Goal: Task Accomplishment & Management: Manage account settings

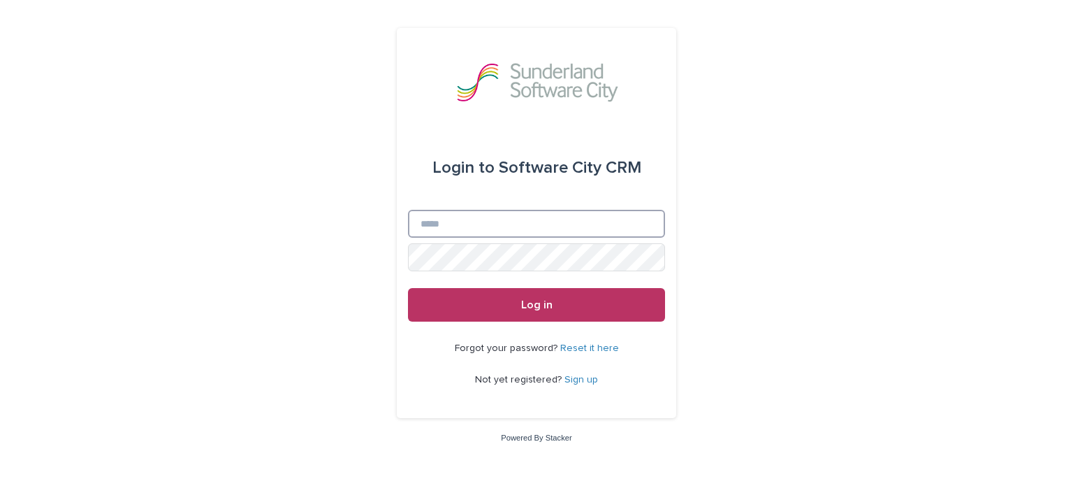
type input "**********"
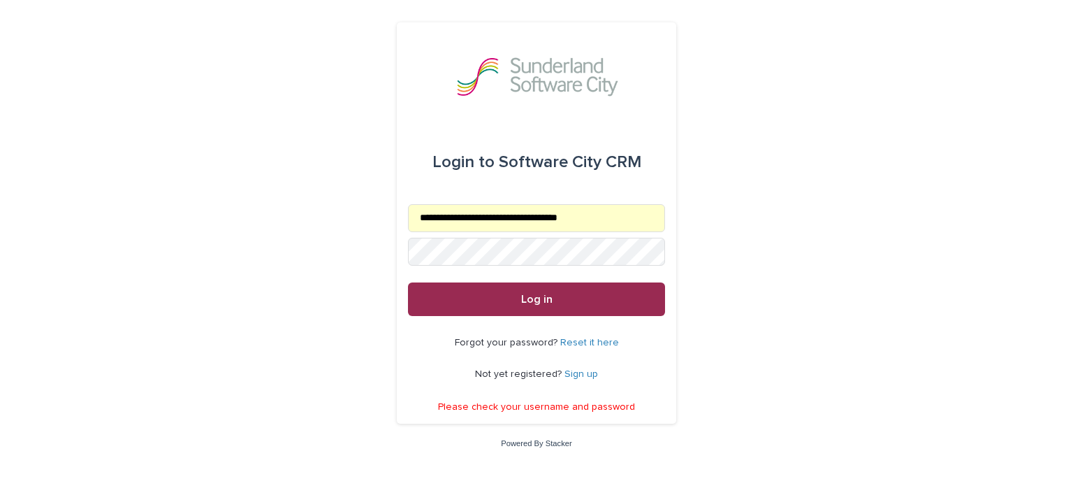
click at [542, 307] on button "Log in" at bounding box center [536, 299] width 257 height 34
click at [541, 301] on span "Log in" at bounding box center [536, 298] width 31 height 11
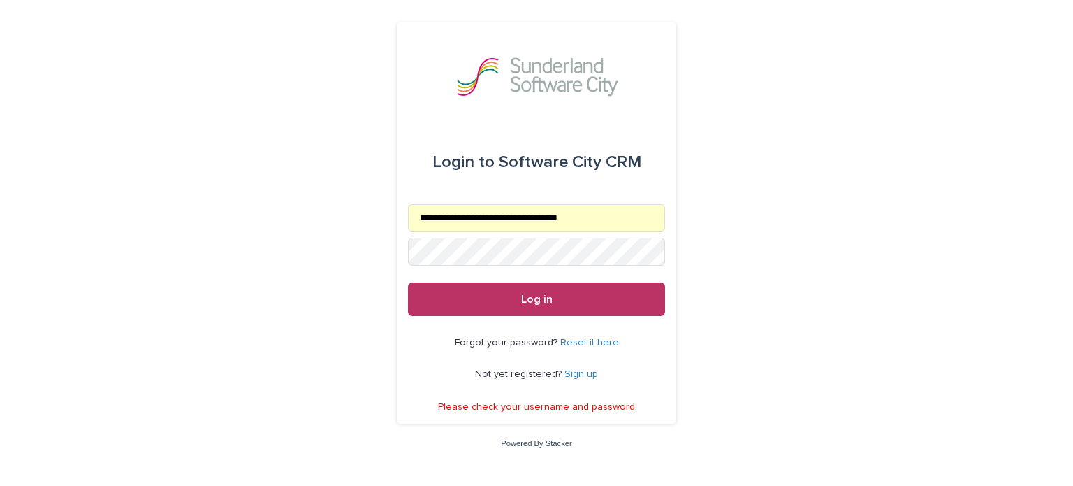
click at [659, 248] on span at bounding box center [657, 251] width 11 height 11
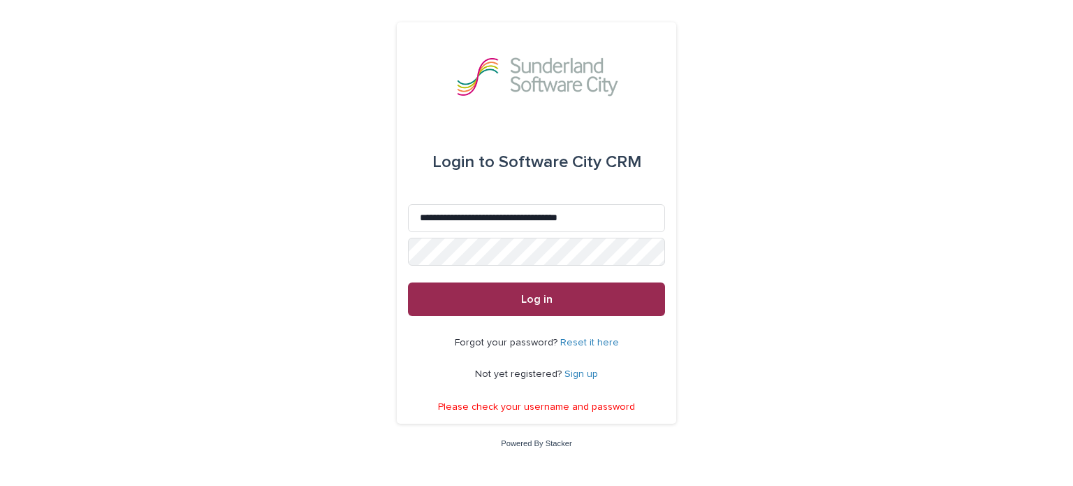
click at [534, 300] on span "Log in" at bounding box center [536, 298] width 31 height 11
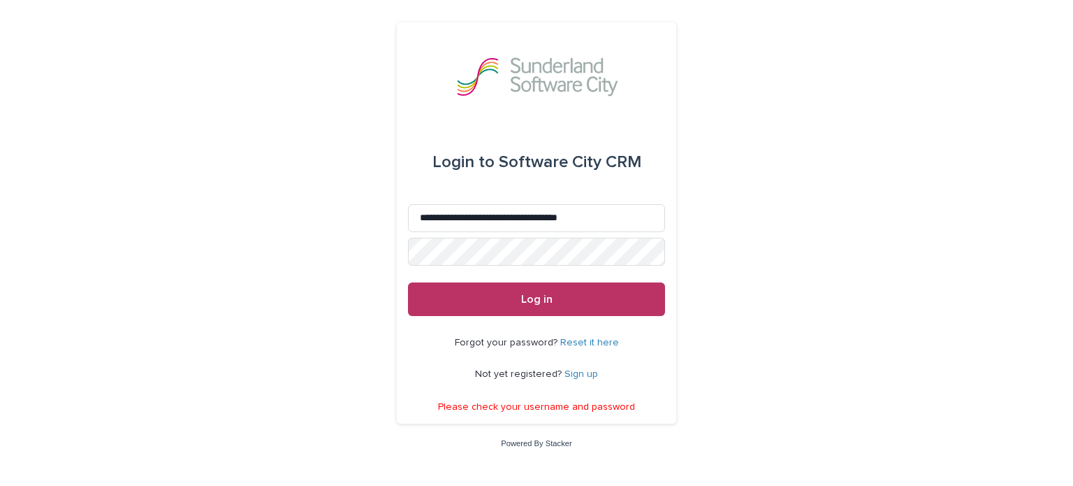
click at [585, 341] on link "Reset it here" at bounding box center [589, 343] width 59 height 10
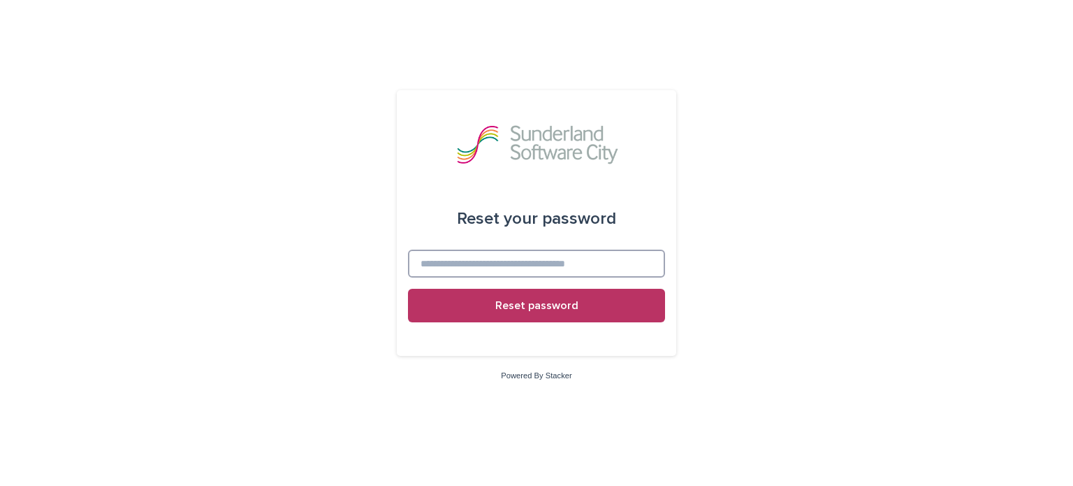
click at [523, 262] on input at bounding box center [536, 263] width 257 height 28
type input "**********"
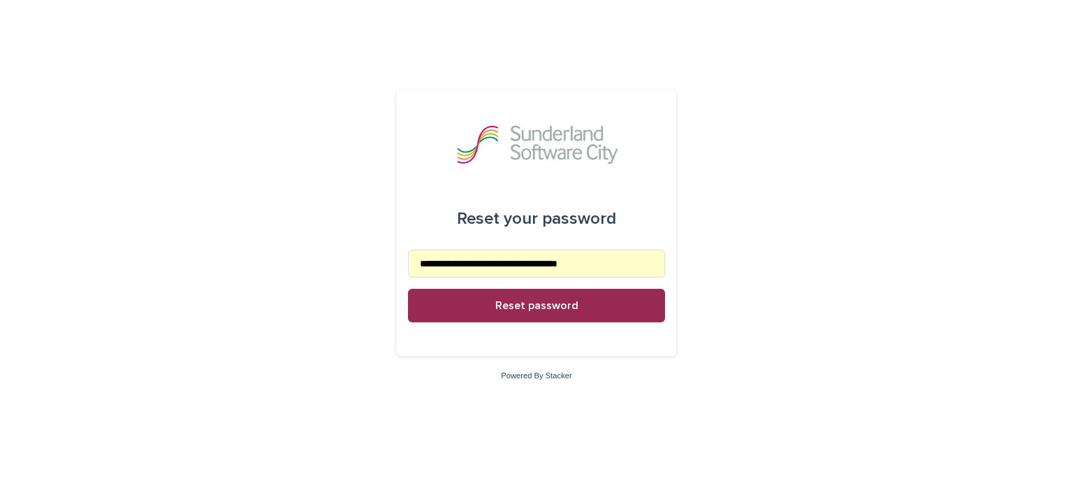
click at [538, 303] on span "Reset password" at bounding box center [536, 305] width 83 height 11
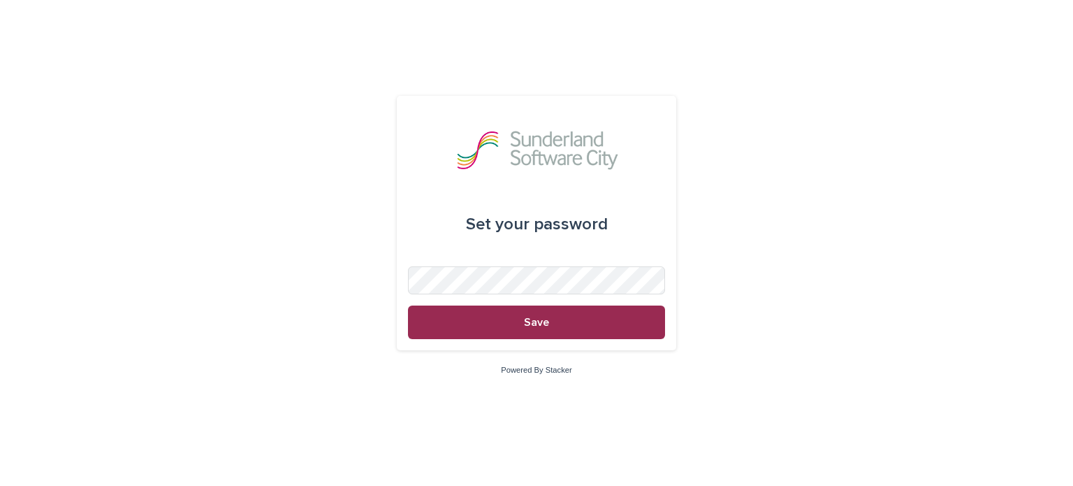
click at [539, 319] on span "Save" at bounding box center [536, 322] width 25 height 11
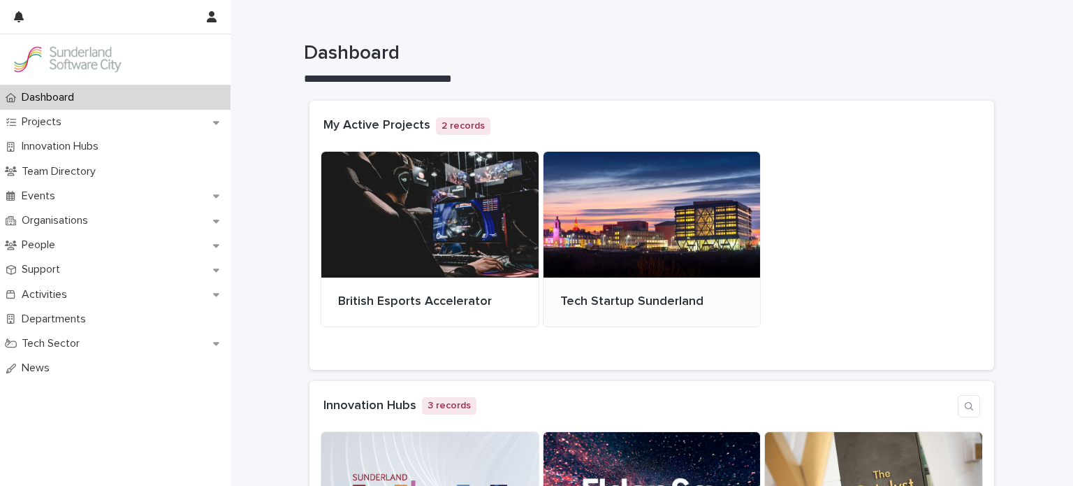
click at [630, 234] on div at bounding box center [652, 215] width 217 height 126
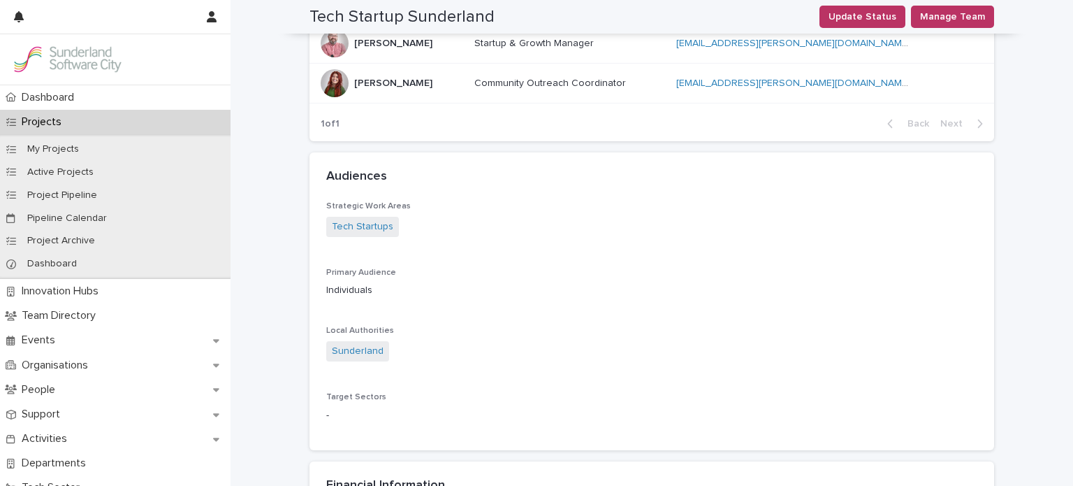
scroll to position [840, 0]
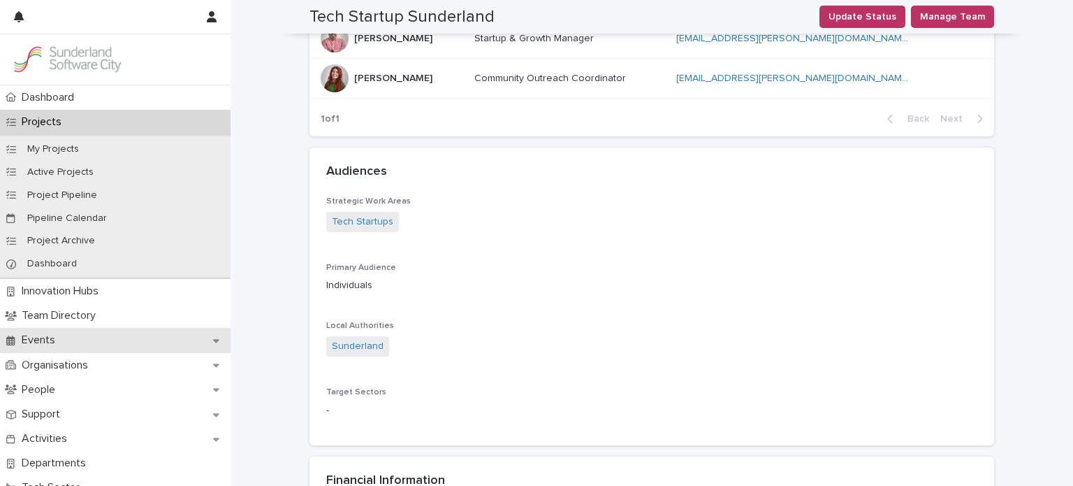
click at [204, 342] on div "Events" at bounding box center [115, 340] width 231 height 24
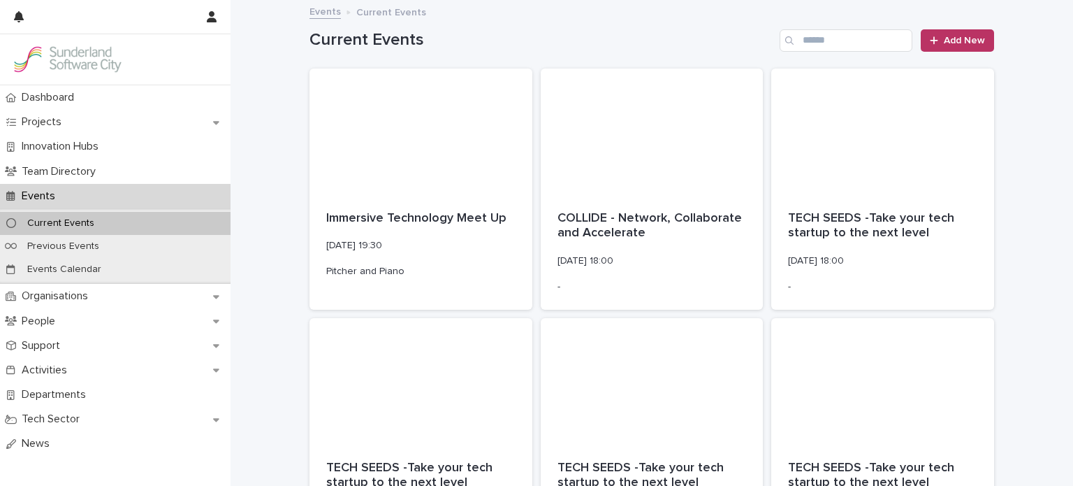
click at [204, 342] on div "Support" at bounding box center [115, 345] width 231 height 24
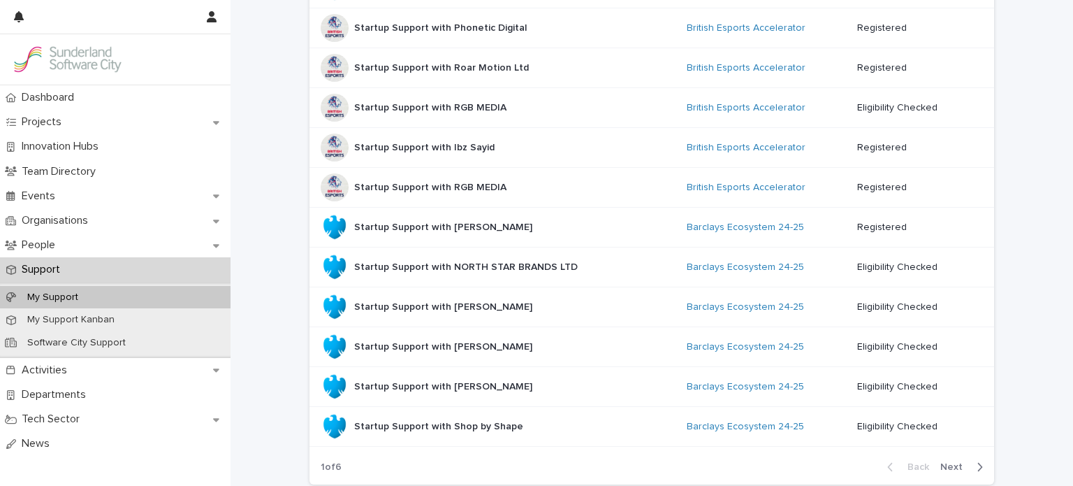
scroll to position [967, 0]
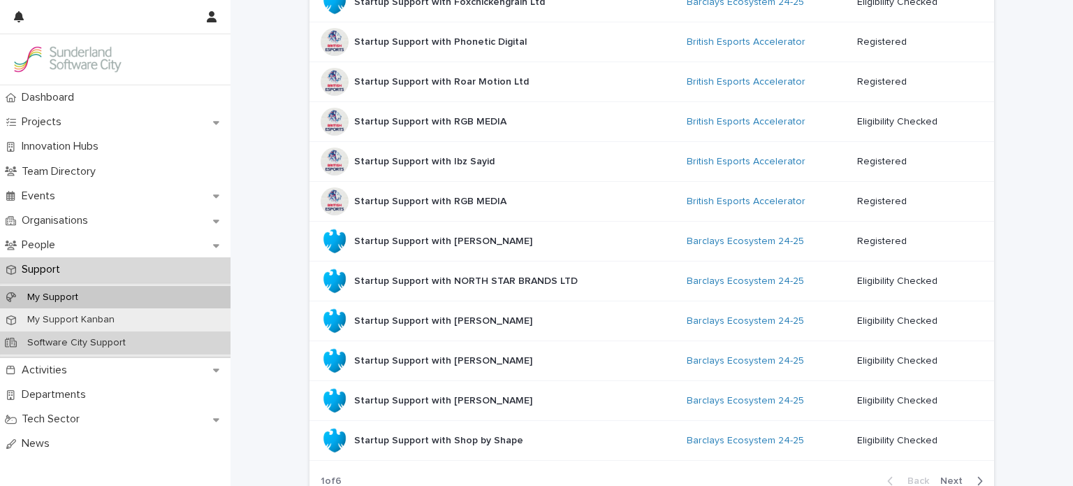
click at [115, 341] on p "Software City Support" at bounding box center [76, 343] width 121 height 12
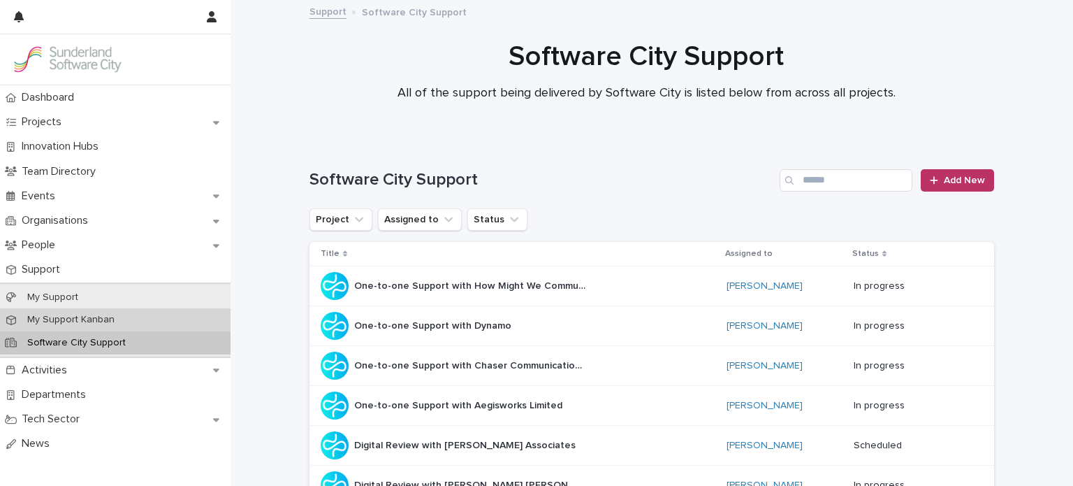
click at [94, 319] on p "My Support Kanban" at bounding box center [71, 320] width 110 height 12
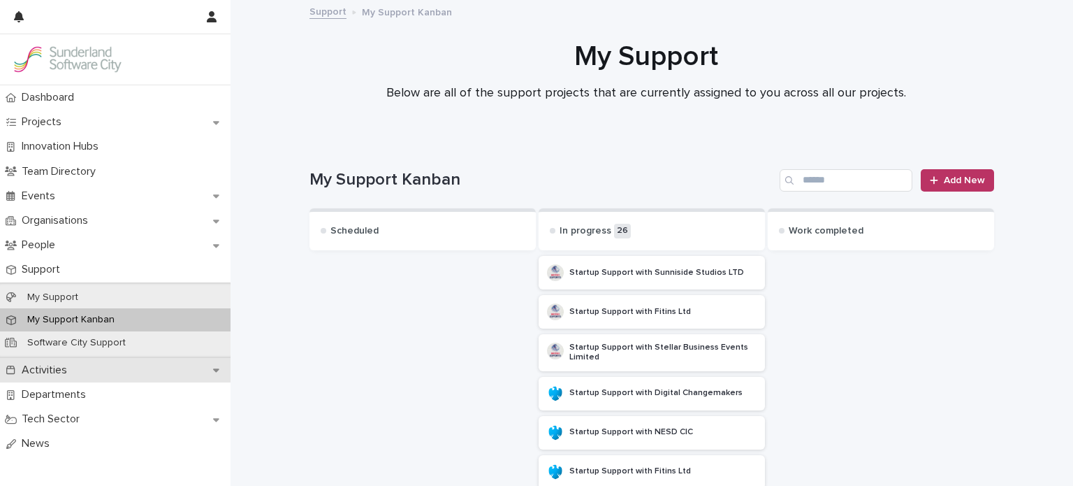
click at [97, 368] on div "Activities" at bounding box center [115, 370] width 231 height 24
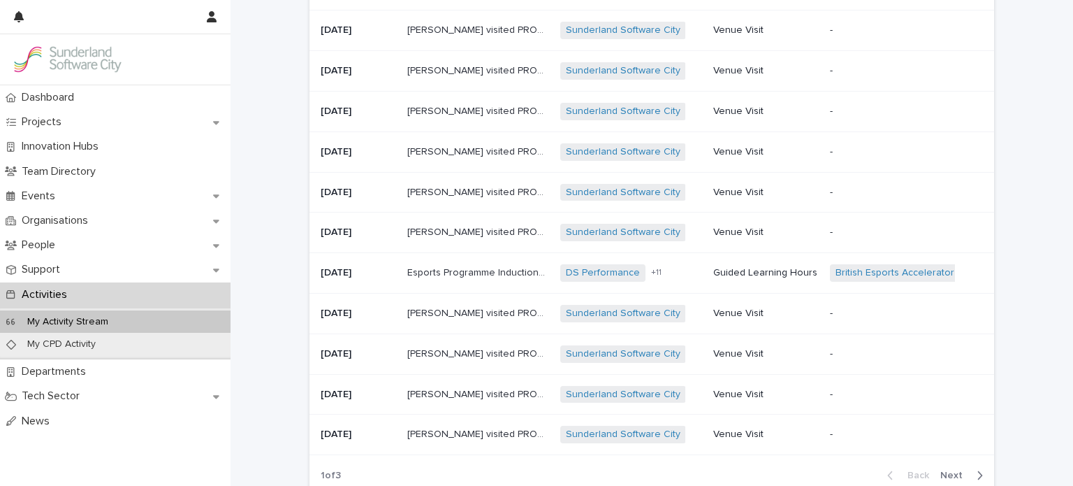
scroll to position [876, 0]
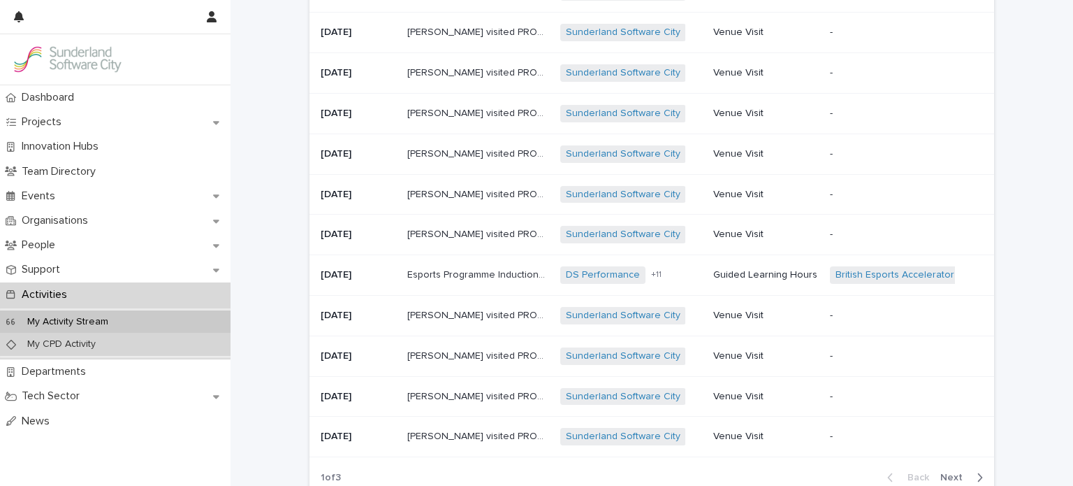
click at [68, 342] on p "My CPD Activity" at bounding box center [61, 344] width 91 height 12
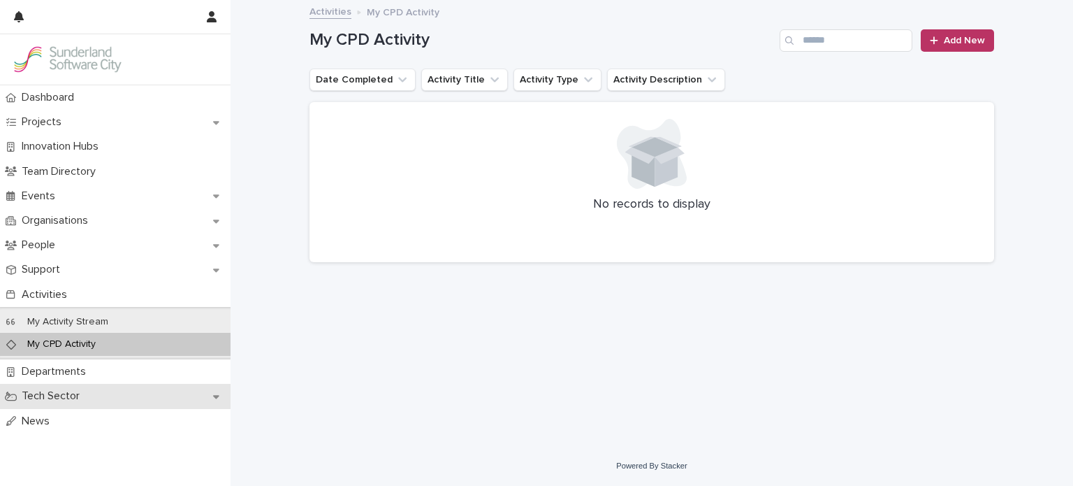
click at [68, 396] on p "Tech Sector" at bounding box center [53, 395] width 75 height 13
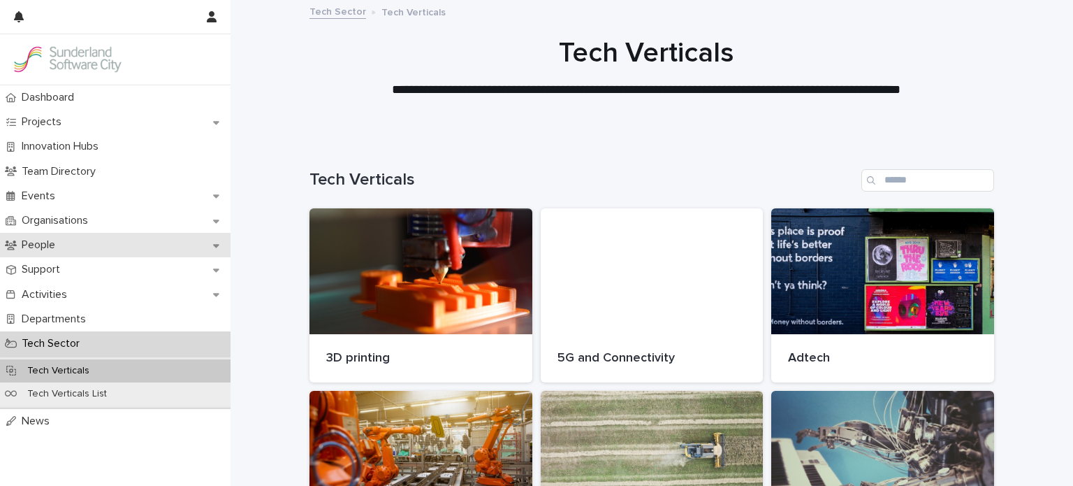
click at [143, 252] on div "People" at bounding box center [115, 245] width 231 height 24
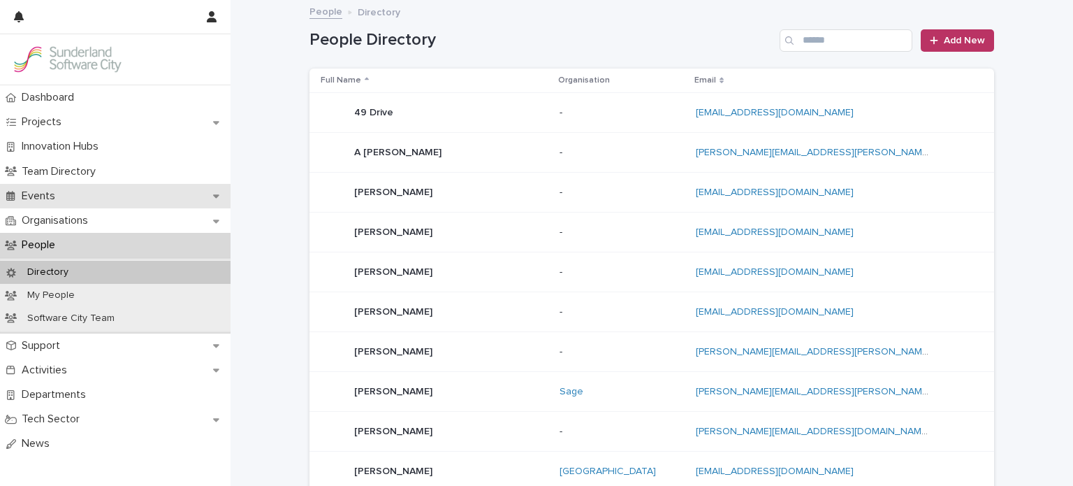
click at [61, 196] on p "Events" at bounding box center [41, 195] width 50 height 13
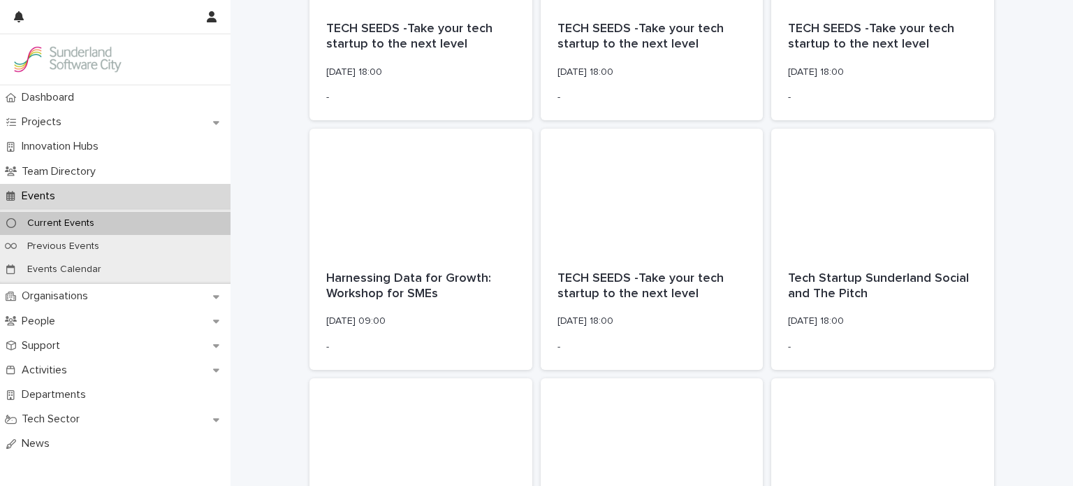
scroll to position [683, 0]
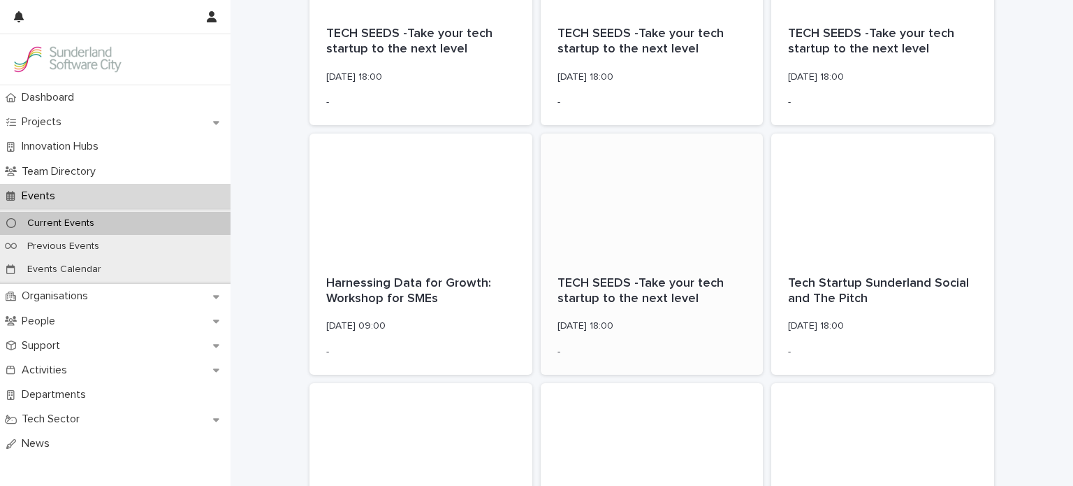
click at [669, 284] on p "TECH SEEDS -Take your tech startup to the next level" at bounding box center [652, 291] width 189 height 30
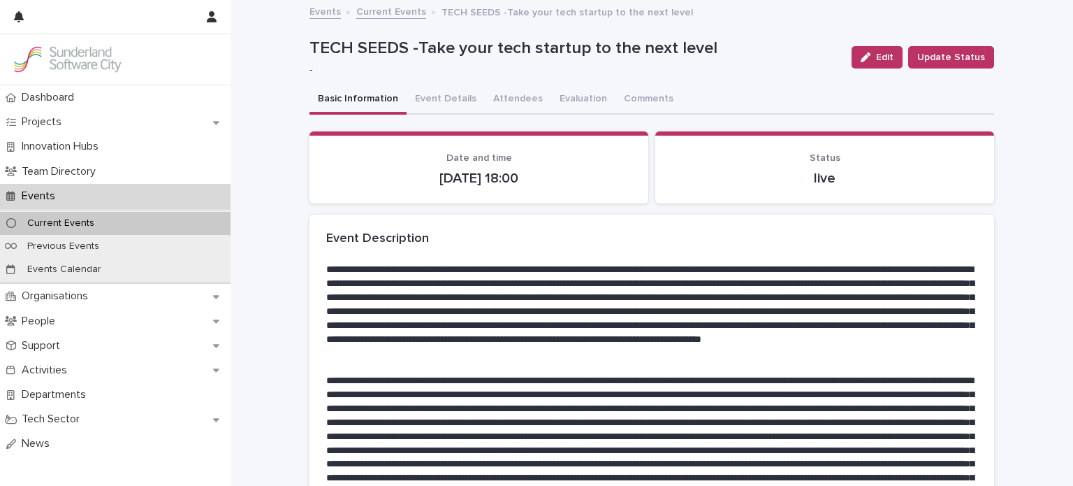
click at [1030, 219] on div "**********" at bounding box center [652, 418] width 843 height 834
click at [498, 96] on button "Attendees" at bounding box center [518, 99] width 66 height 29
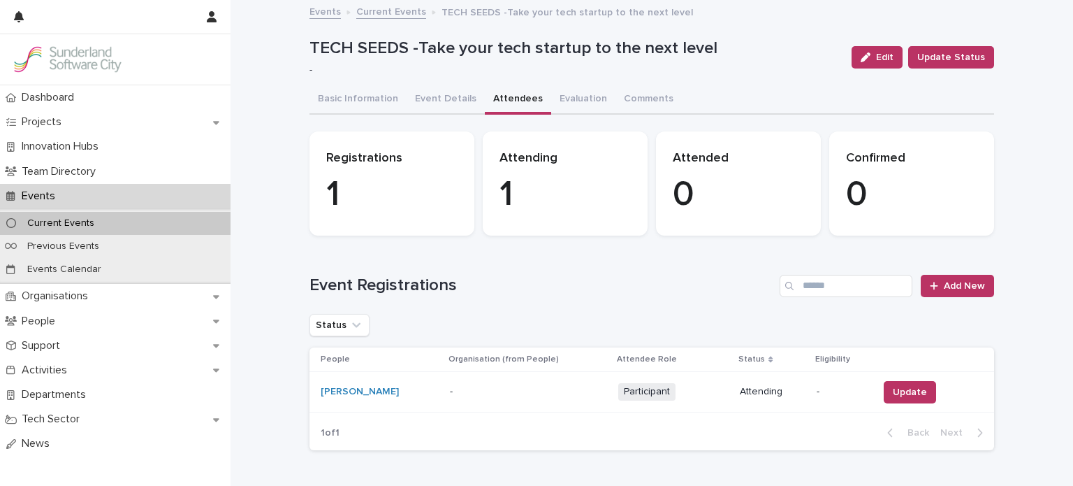
click at [100, 220] on p "Current Events" at bounding box center [60, 223] width 89 height 12
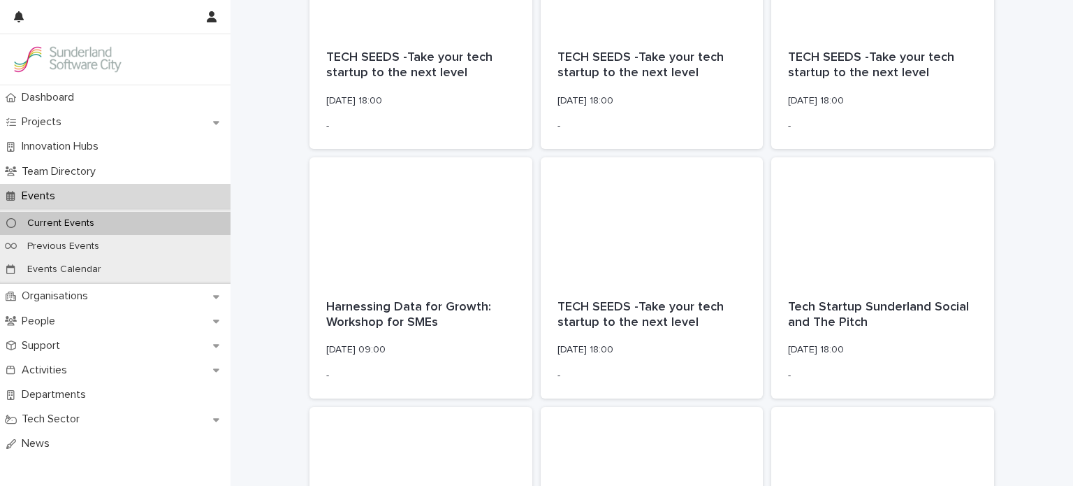
scroll to position [666, 0]
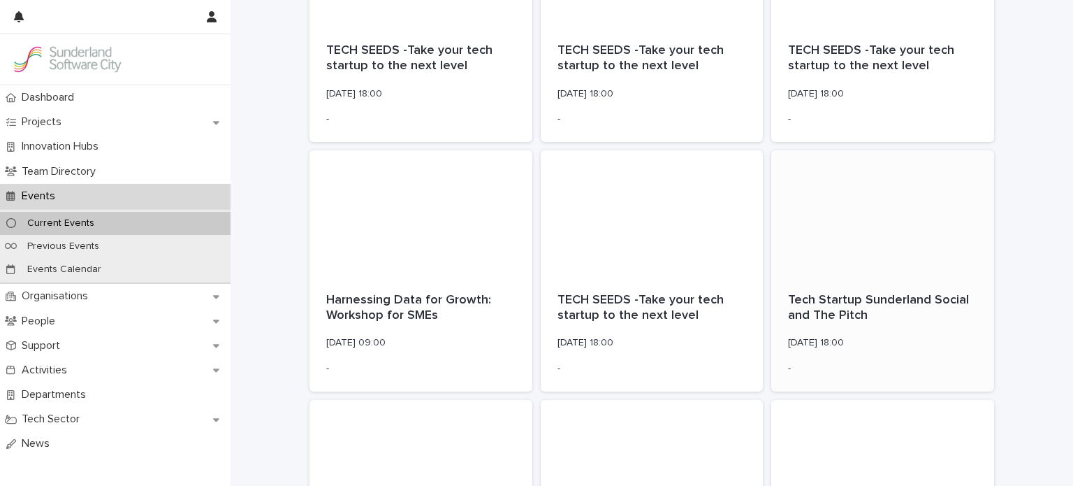
click at [908, 311] on p "Tech Startup Sunderland Social and The Pitch" at bounding box center [882, 308] width 189 height 30
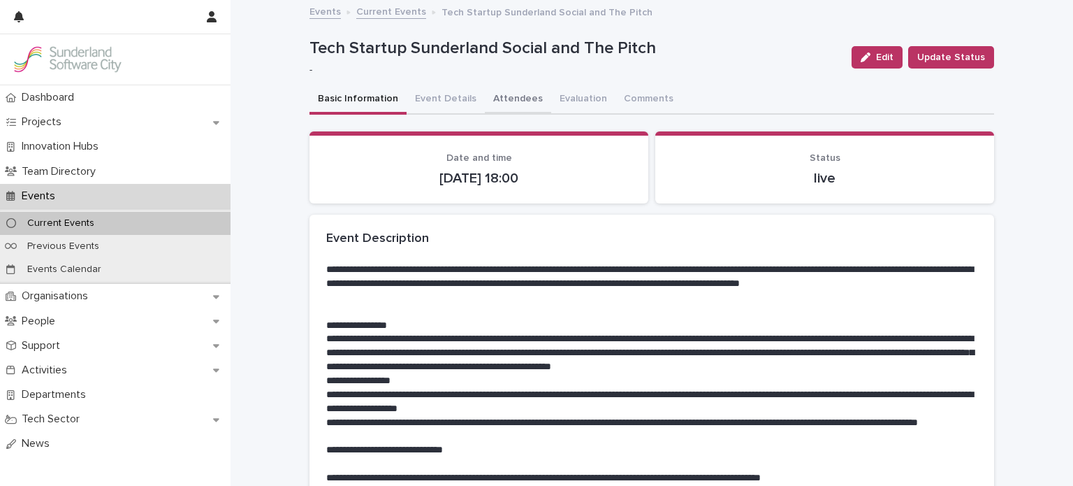
click at [514, 98] on button "Attendees" at bounding box center [518, 99] width 66 height 29
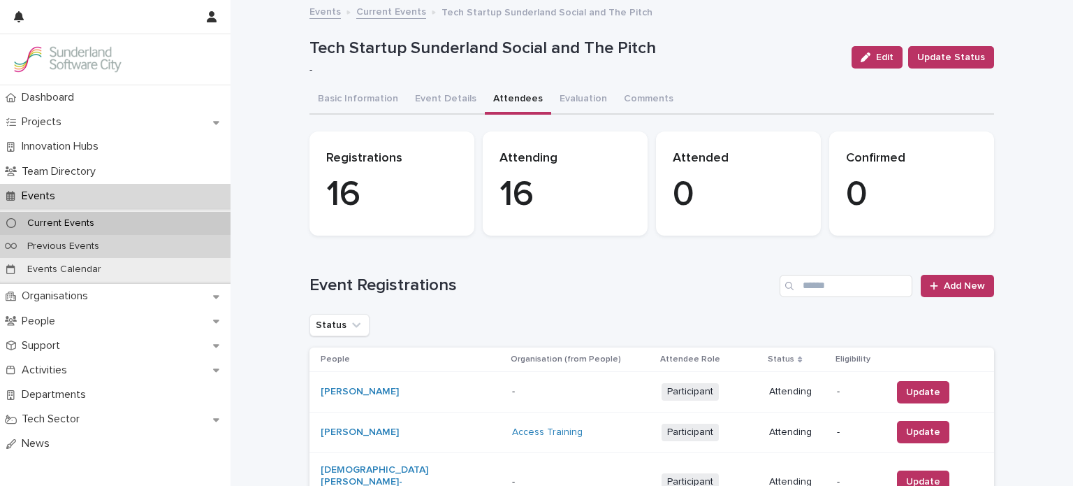
click at [69, 246] on p "Previous Events" at bounding box center [63, 246] width 94 height 12
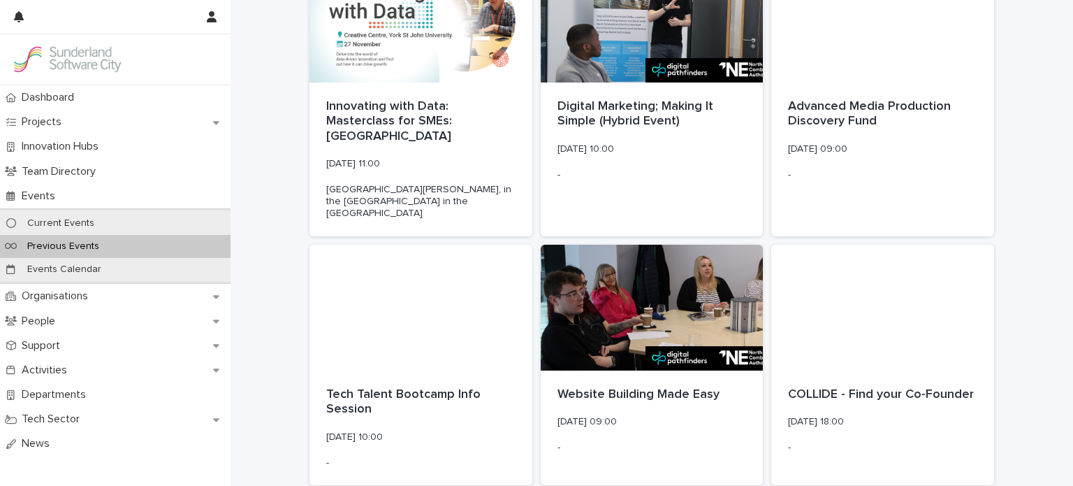
scroll to position [2722, 0]
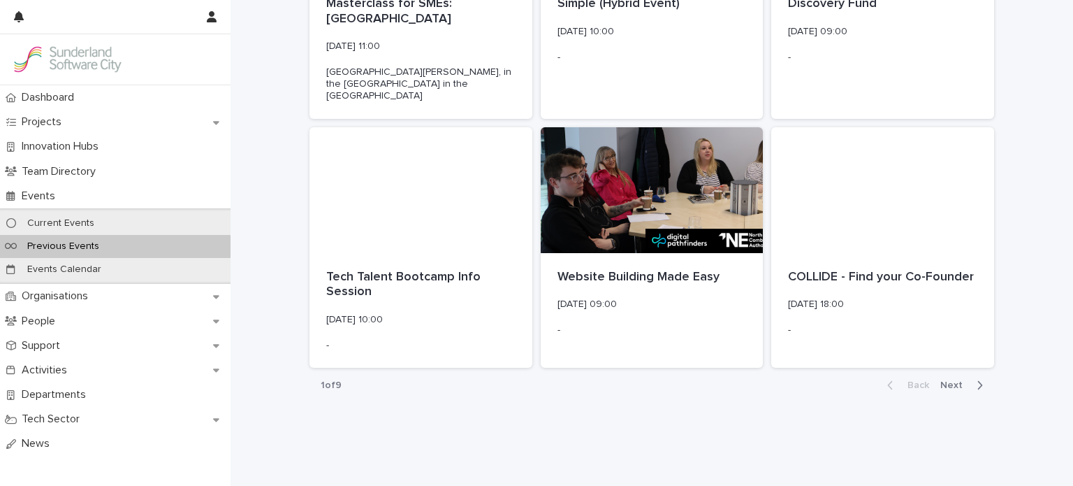
click at [948, 380] on span "Next" at bounding box center [956, 385] width 31 height 10
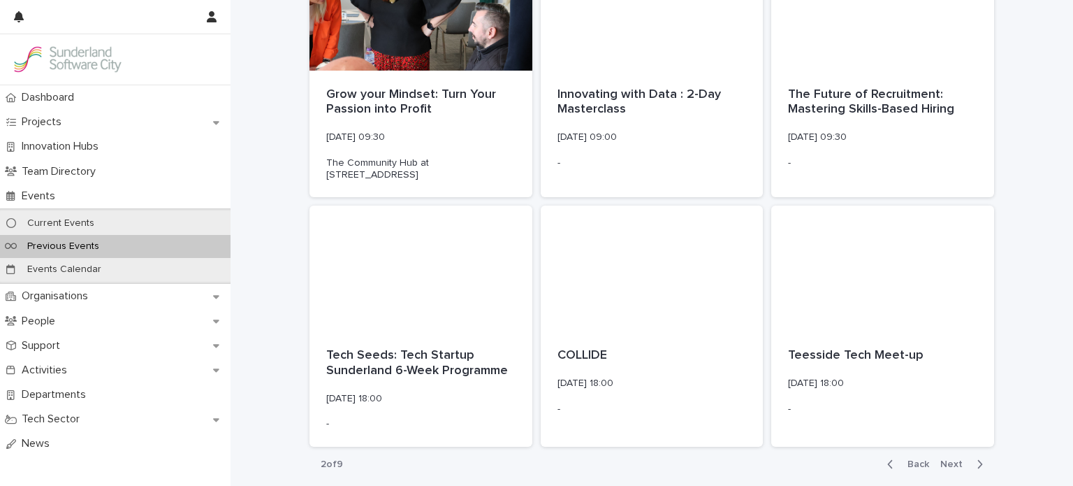
click at [955, 459] on span "Next" at bounding box center [956, 464] width 31 height 10
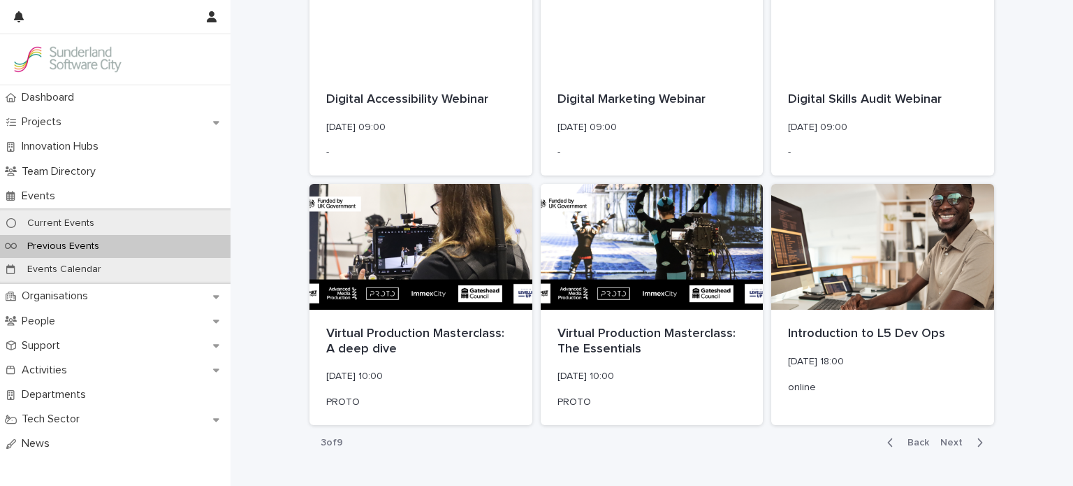
click at [941, 437] on span "Next" at bounding box center [956, 442] width 31 height 10
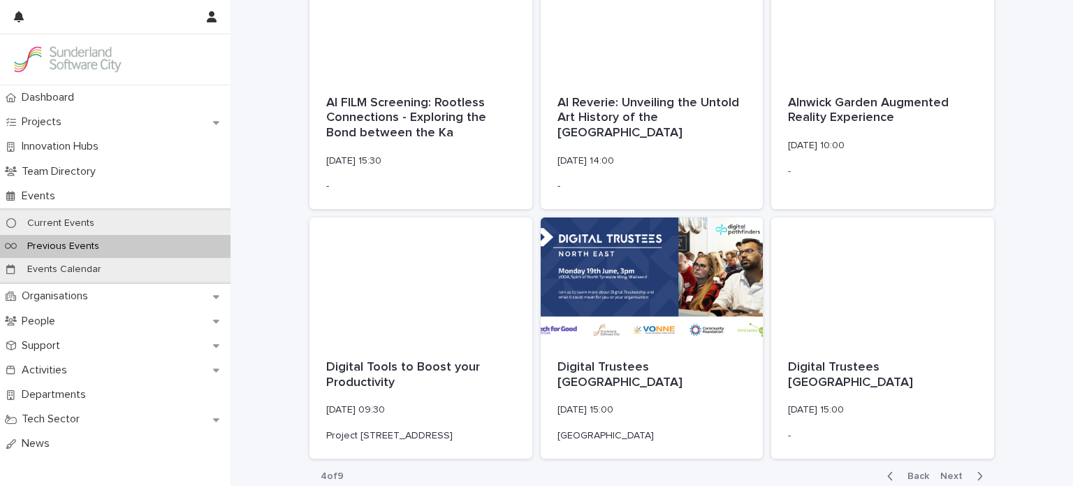
click at [941, 471] on span "Next" at bounding box center [956, 476] width 31 height 10
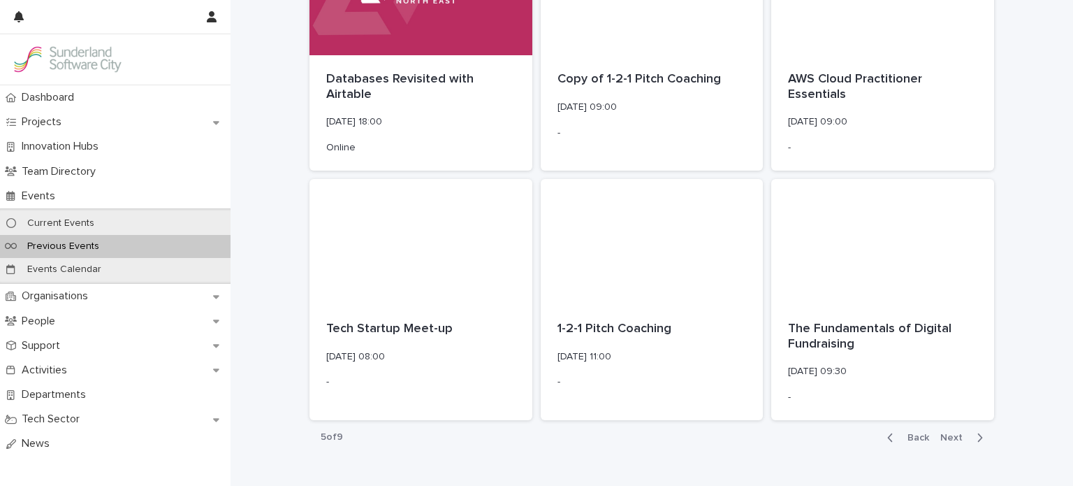
click at [950, 433] on span "Next" at bounding box center [956, 438] width 31 height 10
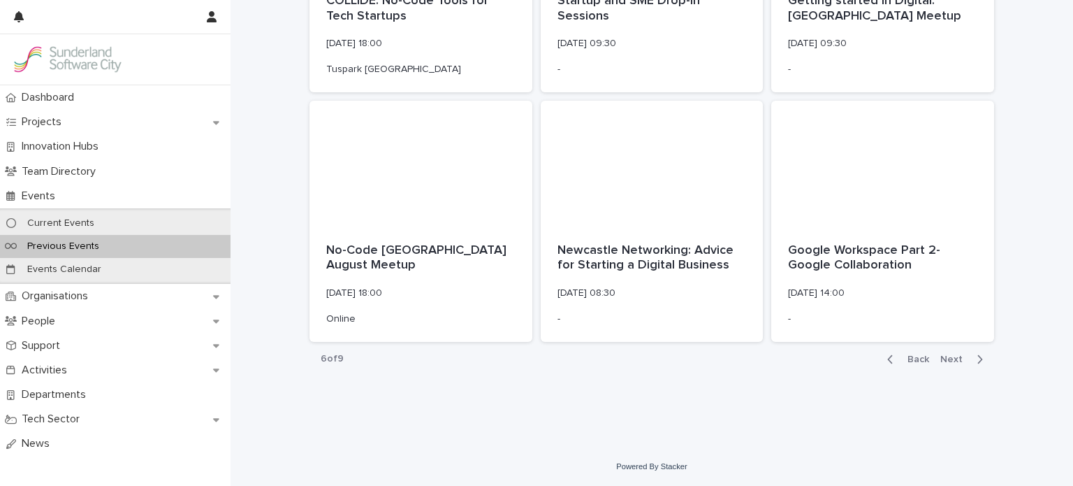
scroll to position [2715, 0]
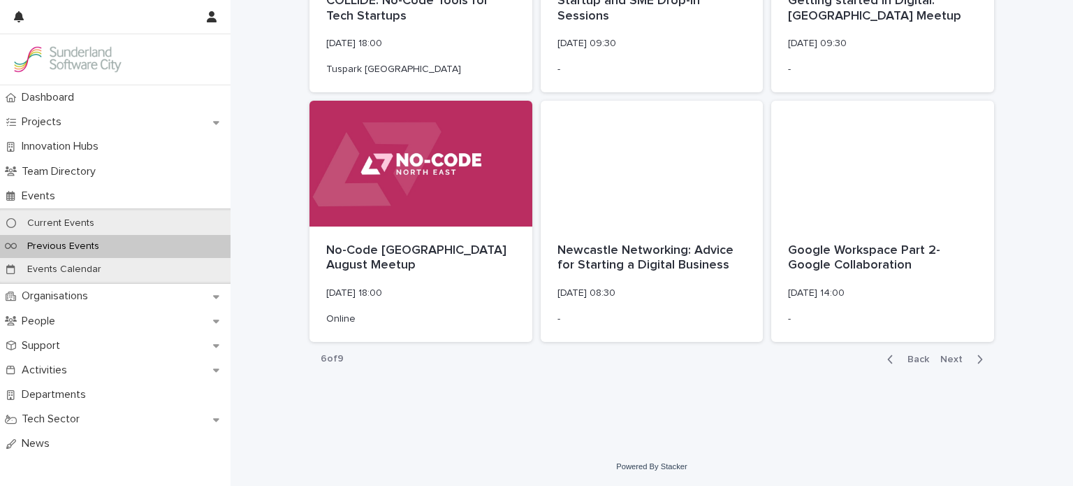
click at [950, 358] on span "Next" at bounding box center [956, 359] width 31 height 10
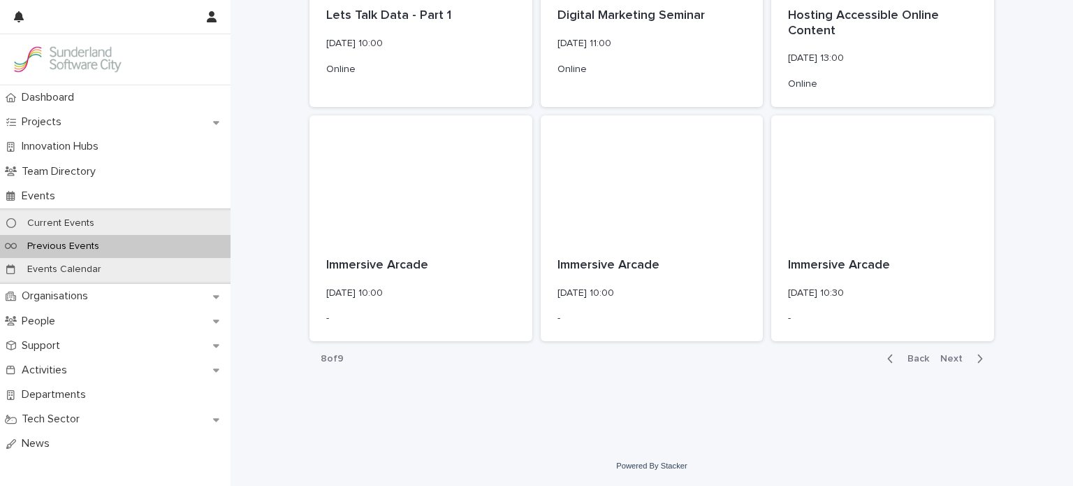
scroll to position [2695, 0]
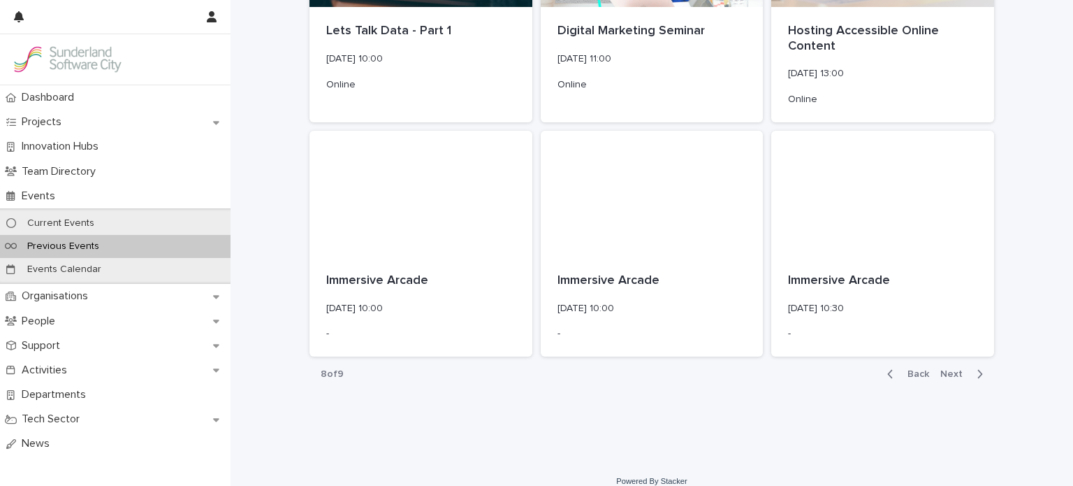
click at [948, 369] on span "Next" at bounding box center [956, 374] width 31 height 10
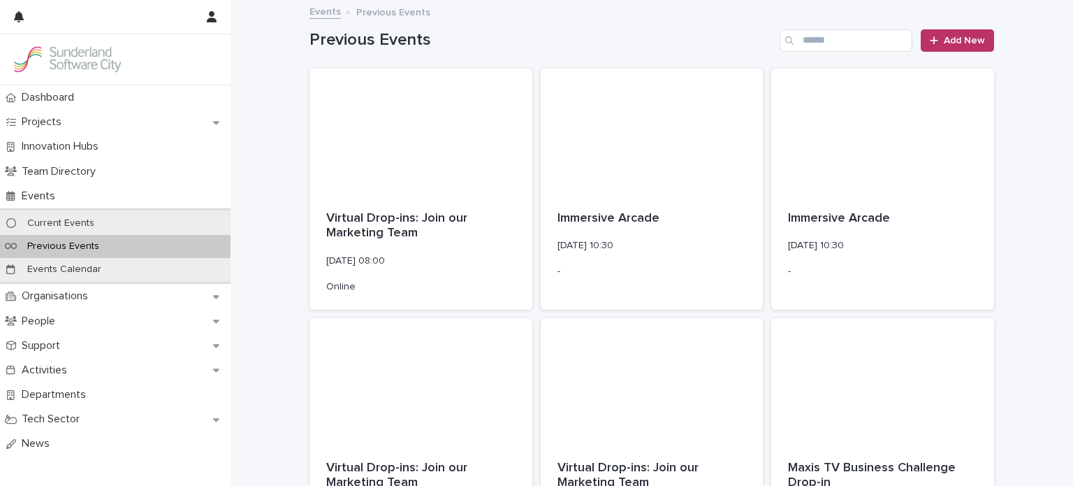
scroll to position [467, 0]
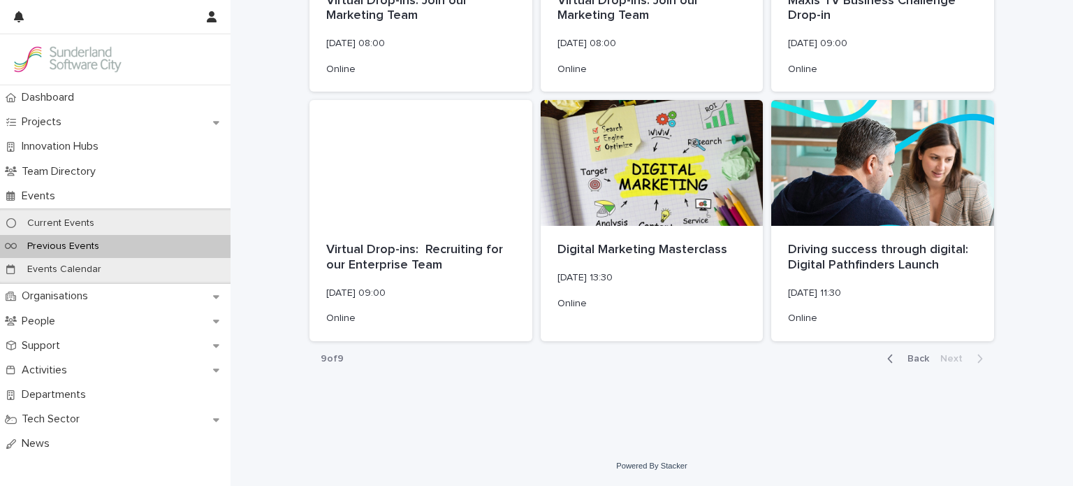
click at [913, 358] on span "Back" at bounding box center [914, 359] width 30 height 10
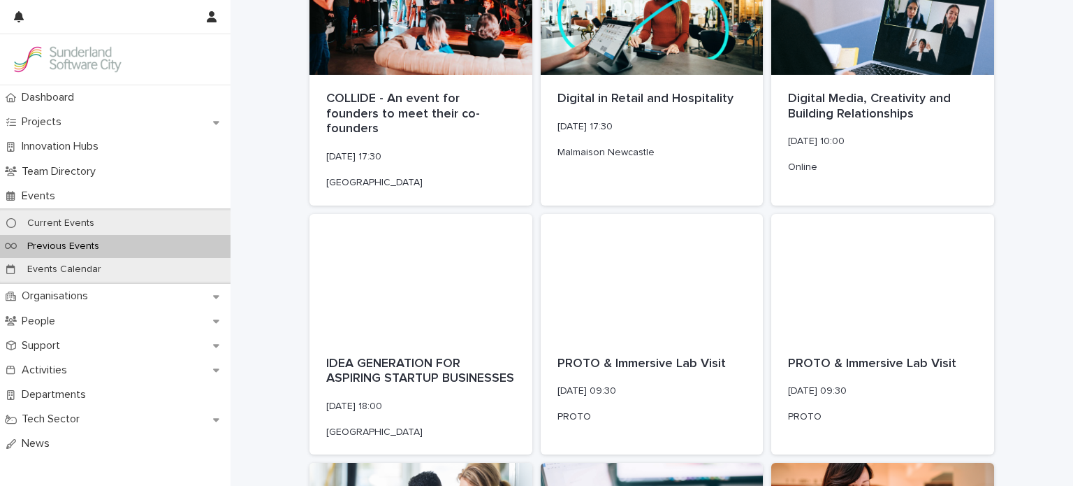
scroll to position [1852, 0]
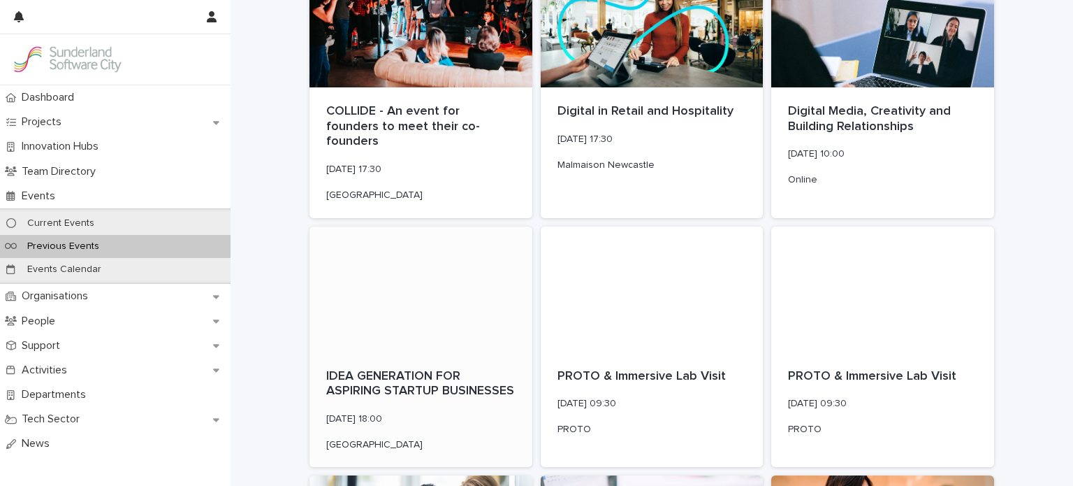
click at [375, 369] on p "IDEA GENERATION FOR ASPIRING STARTUP BUSINESSES" at bounding box center [420, 384] width 189 height 30
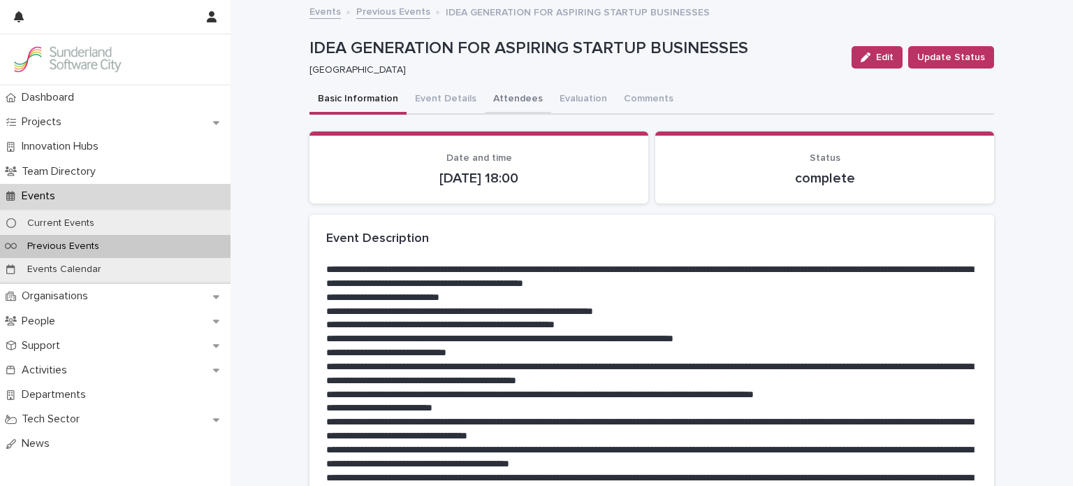
click at [499, 101] on button "Attendees" at bounding box center [518, 99] width 66 height 29
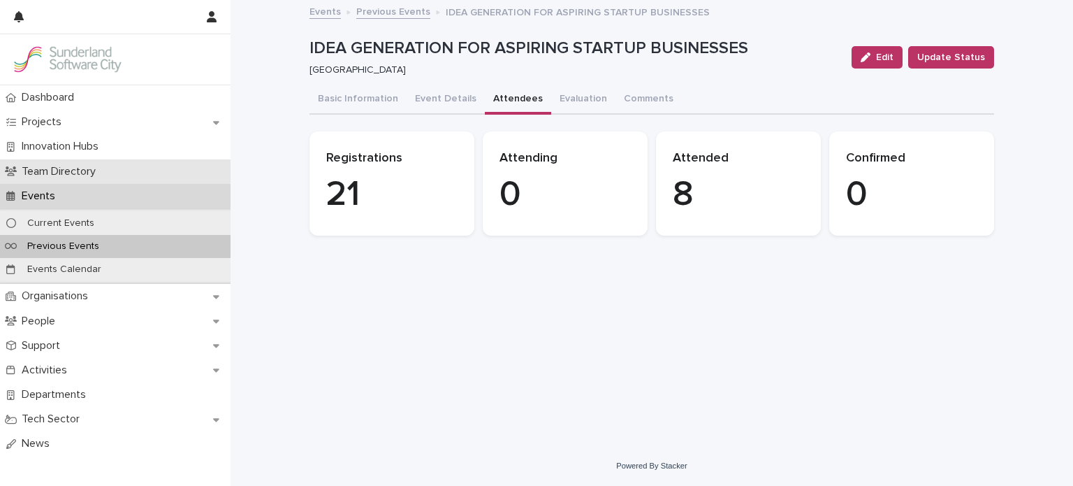
click at [92, 170] on p "Team Directory" at bounding box center [61, 171] width 91 height 13
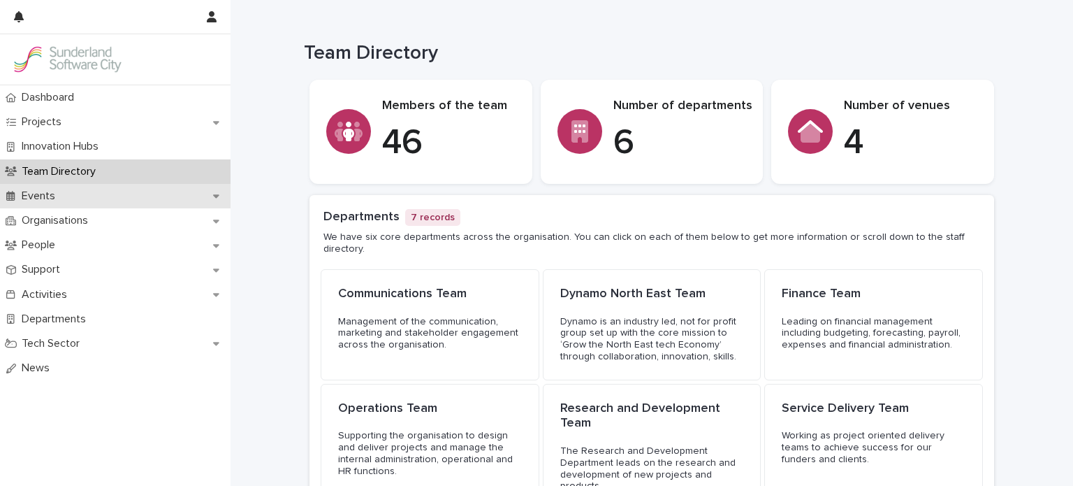
click at [75, 204] on div "Events" at bounding box center [115, 196] width 231 height 24
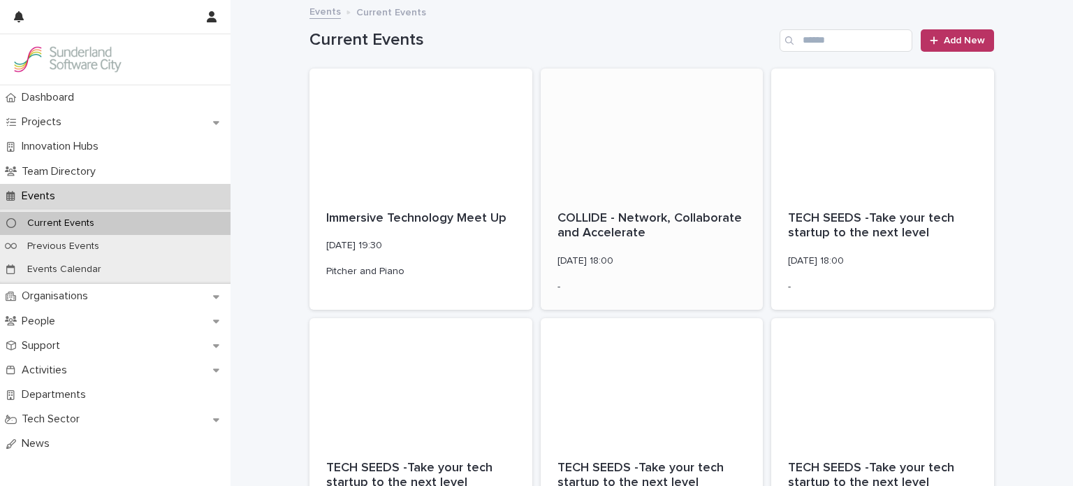
click at [623, 233] on p "COLLIDE - Network, Collaborate and Accelerate" at bounding box center [652, 226] width 189 height 30
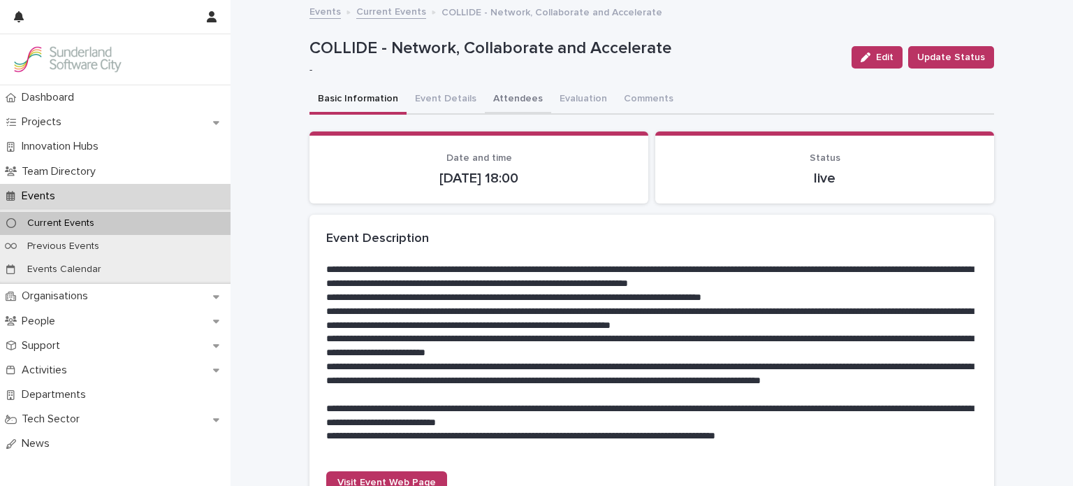
click at [497, 97] on button "Attendees" at bounding box center [518, 99] width 66 height 29
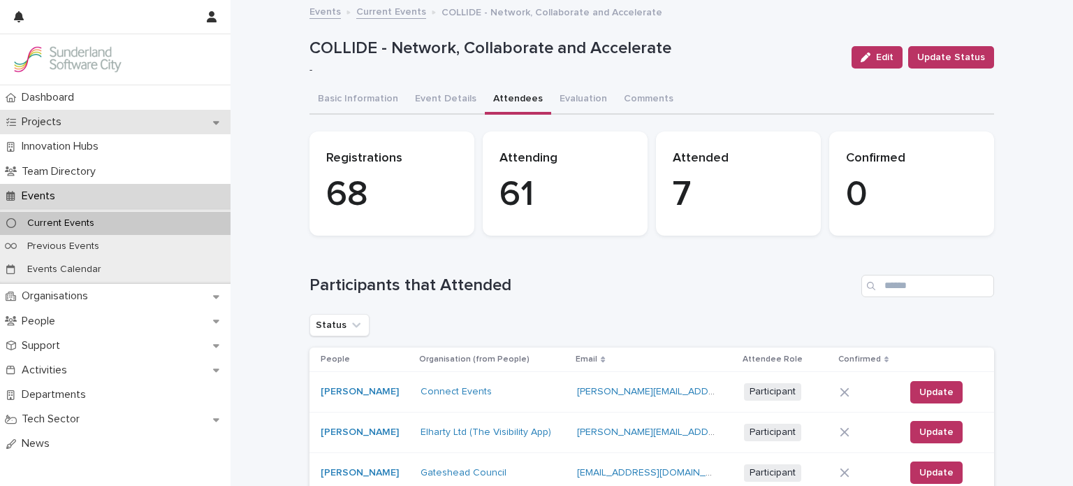
click at [77, 125] on div "Projects" at bounding box center [115, 122] width 231 height 24
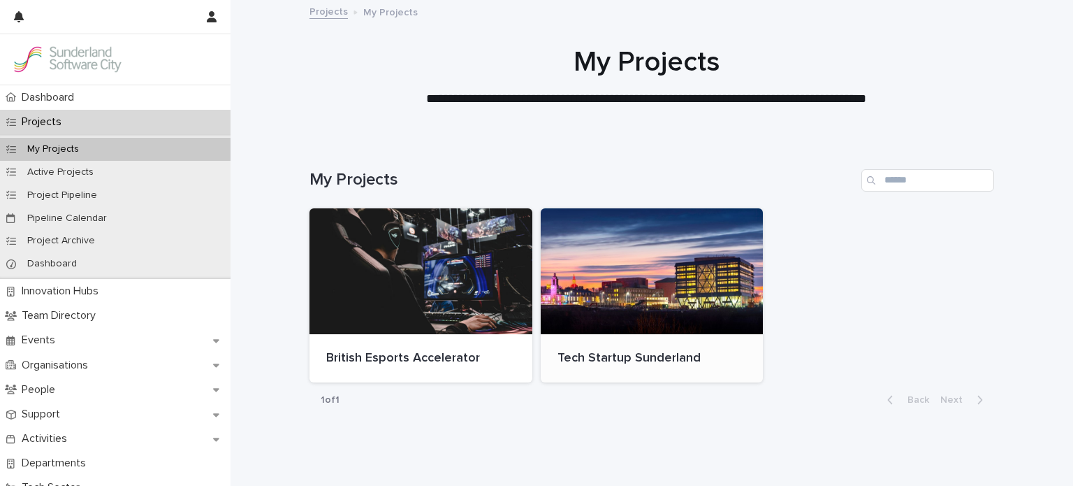
click at [633, 273] on div at bounding box center [652, 271] width 223 height 126
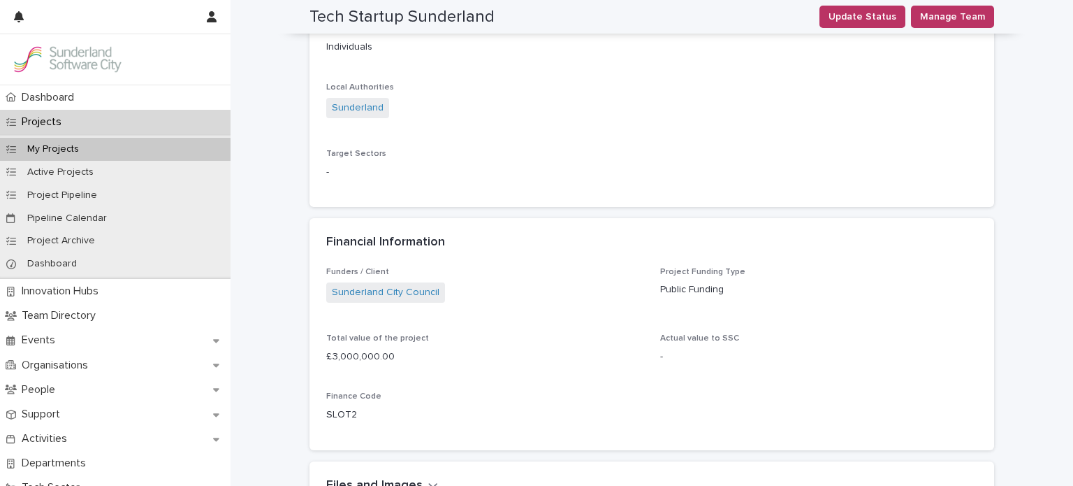
scroll to position [999, 0]
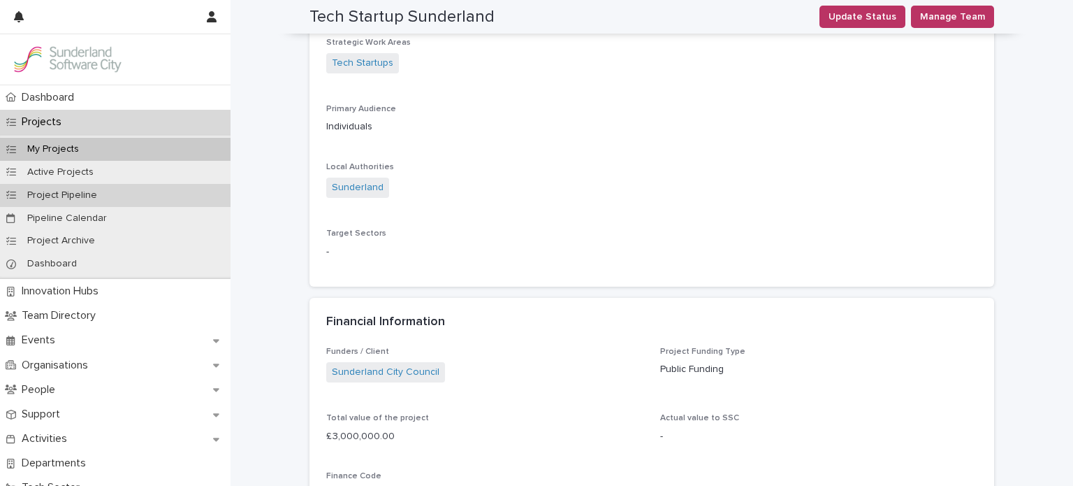
click at [73, 198] on p "Project Pipeline" at bounding box center [62, 195] width 92 height 12
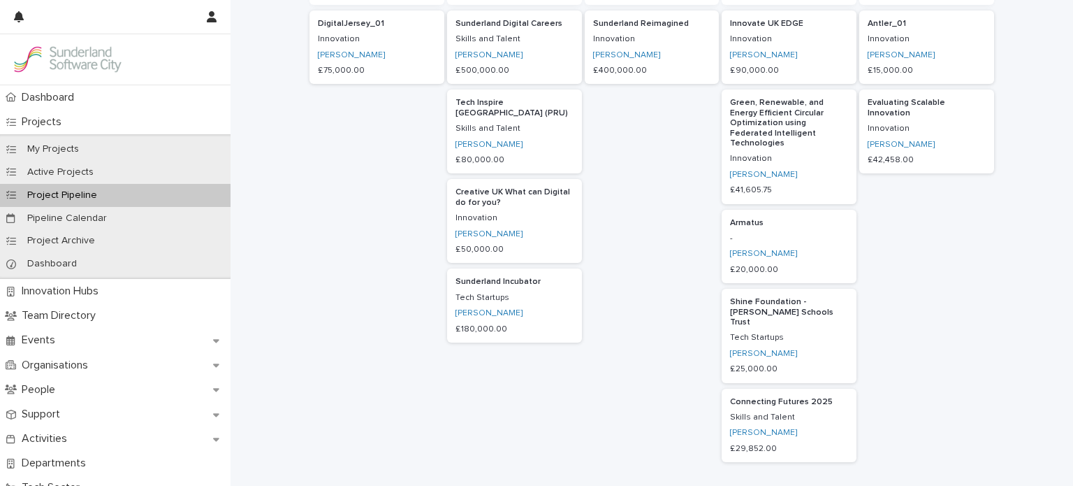
scroll to position [380, 0]
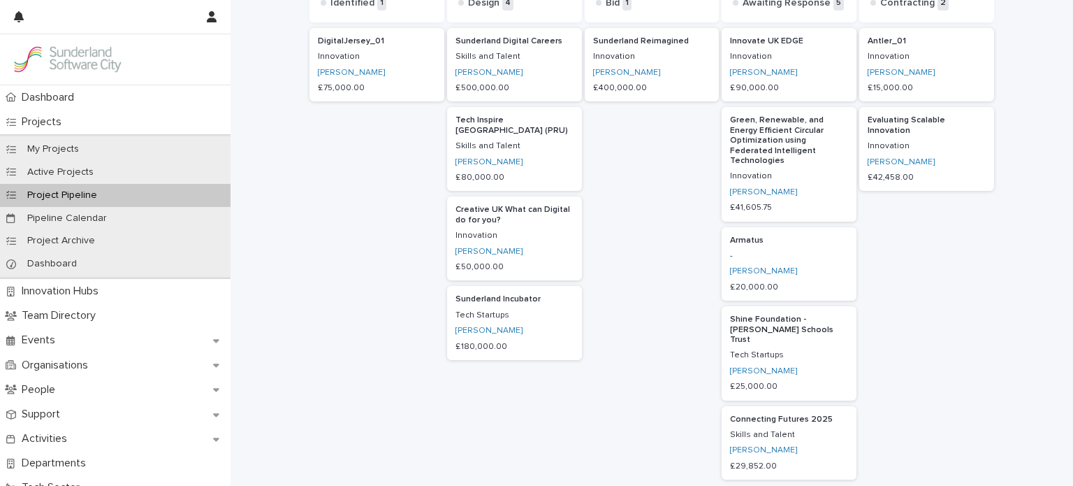
click at [481, 294] on p "Sunderland Incubator" at bounding box center [515, 299] width 118 height 10
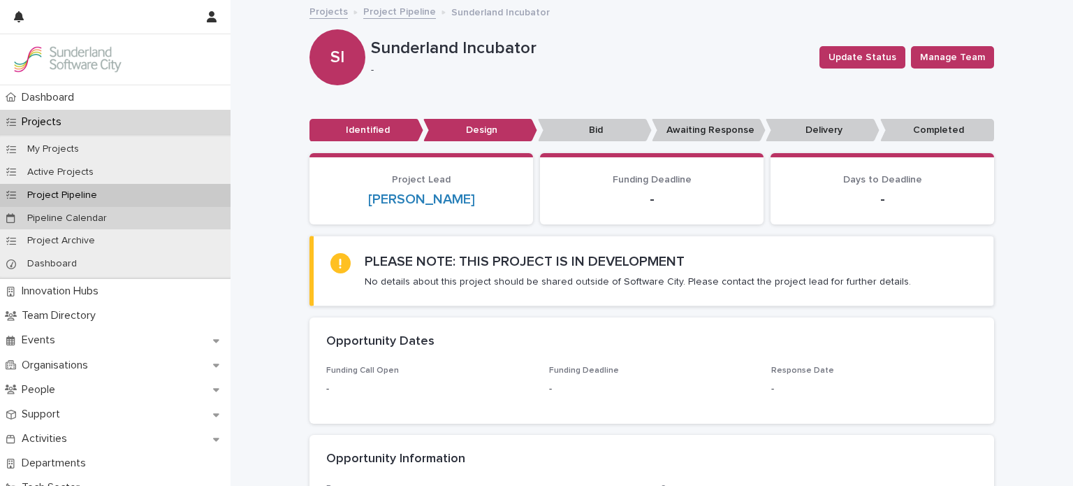
click at [71, 224] on div "Pipeline Calendar" at bounding box center [115, 218] width 231 height 23
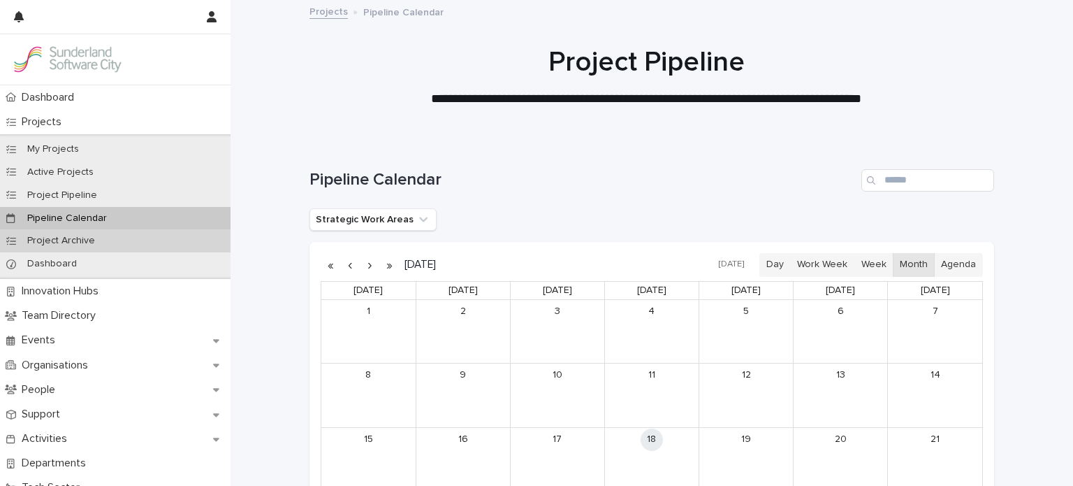
click at [70, 242] on p "Project Archive" at bounding box center [61, 241] width 90 height 12
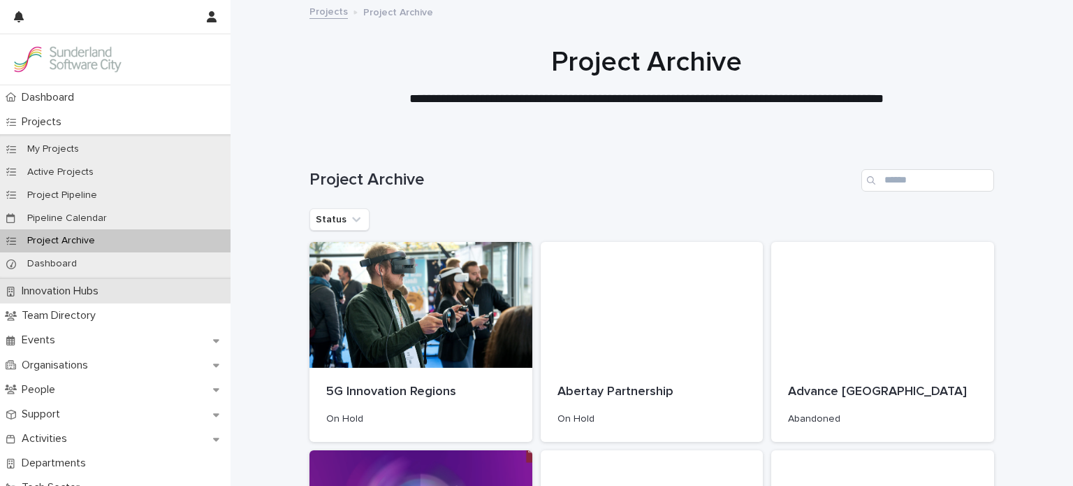
click at [67, 286] on p "Innovation Hubs" at bounding box center [63, 290] width 94 height 13
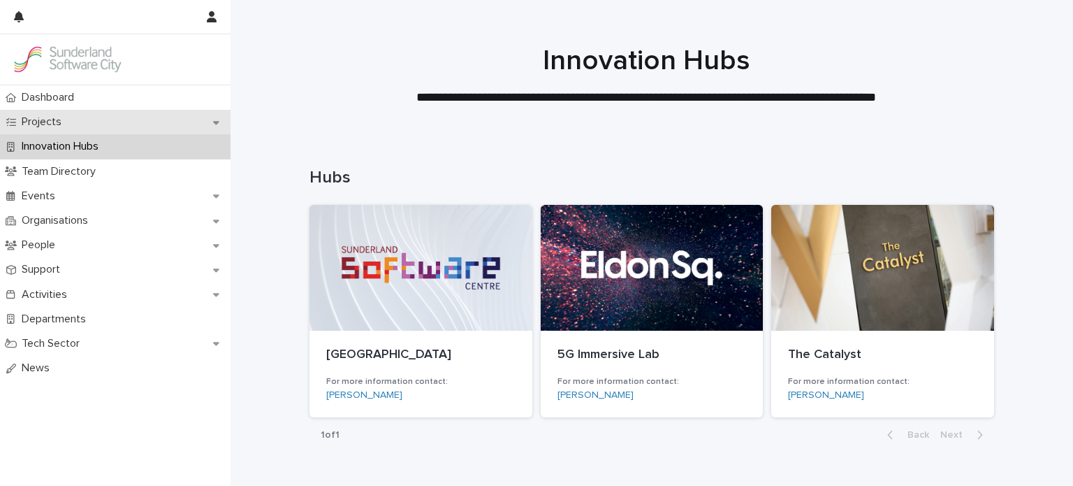
click at [48, 118] on p "Projects" at bounding box center [44, 121] width 57 height 13
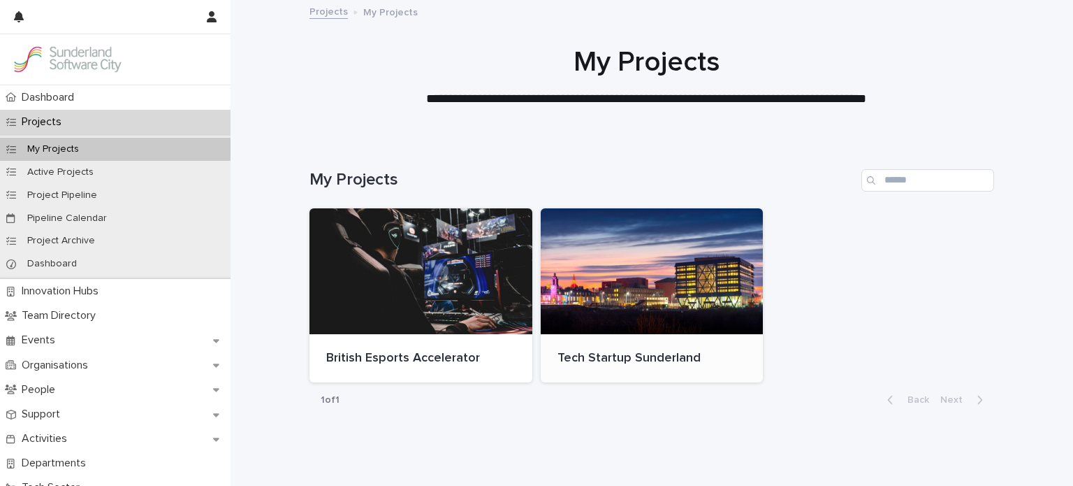
click at [681, 270] on div at bounding box center [652, 271] width 223 height 126
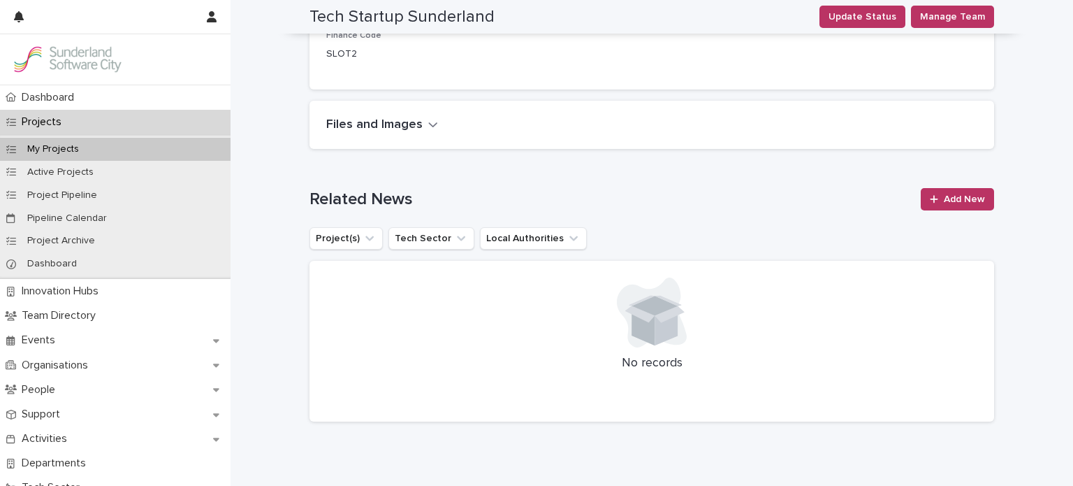
scroll to position [1431, 0]
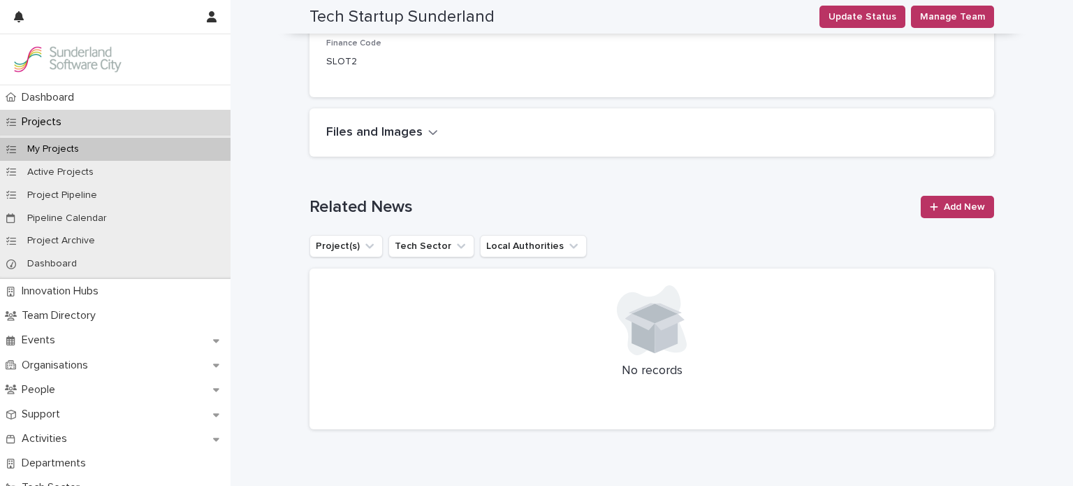
click at [428, 135] on icon "button" at bounding box center [433, 132] width 10 height 13
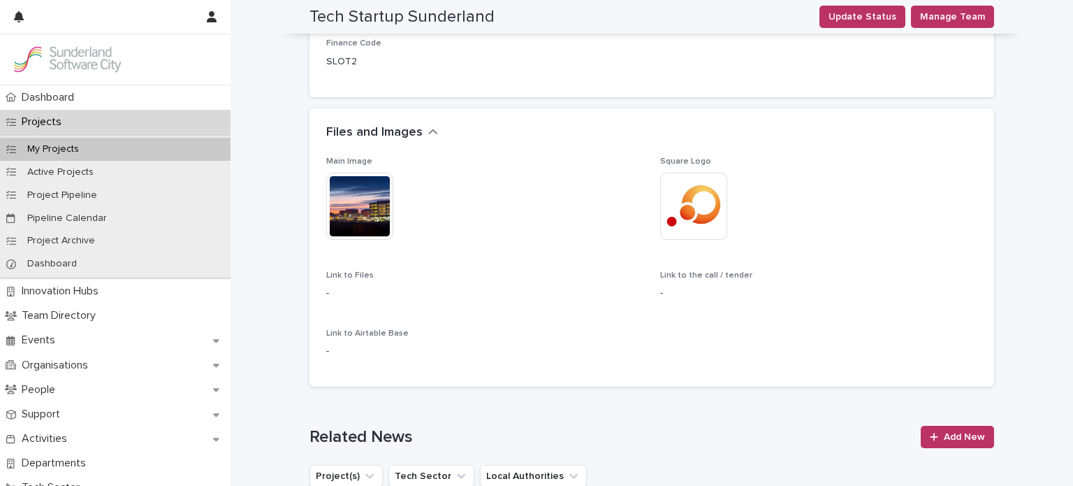
click at [369, 196] on img at bounding box center [359, 206] width 67 height 67
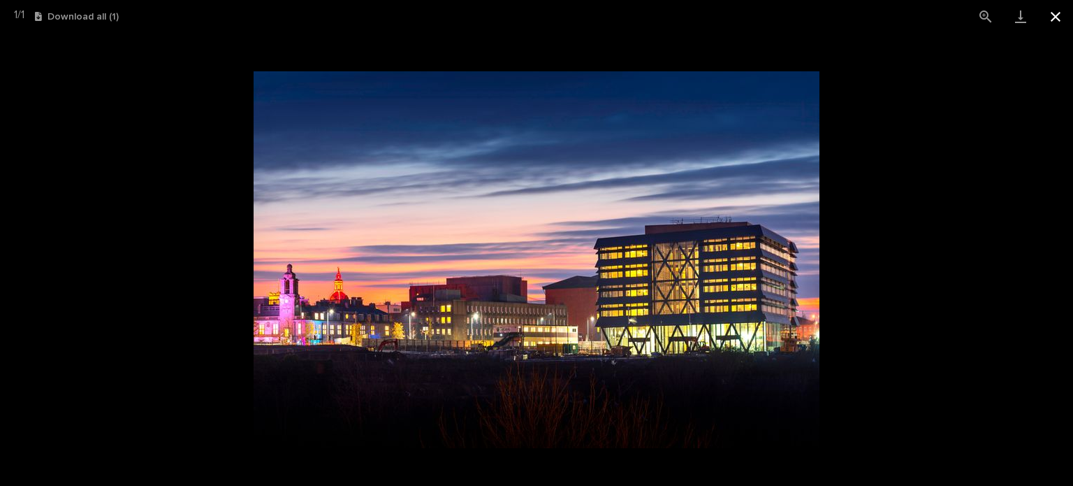
click at [1057, 15] on button "Close gallery" at bounding box center [1055, 16] width 35 height 33
